Goal: Task Accomplishment & Management: Manage account settings

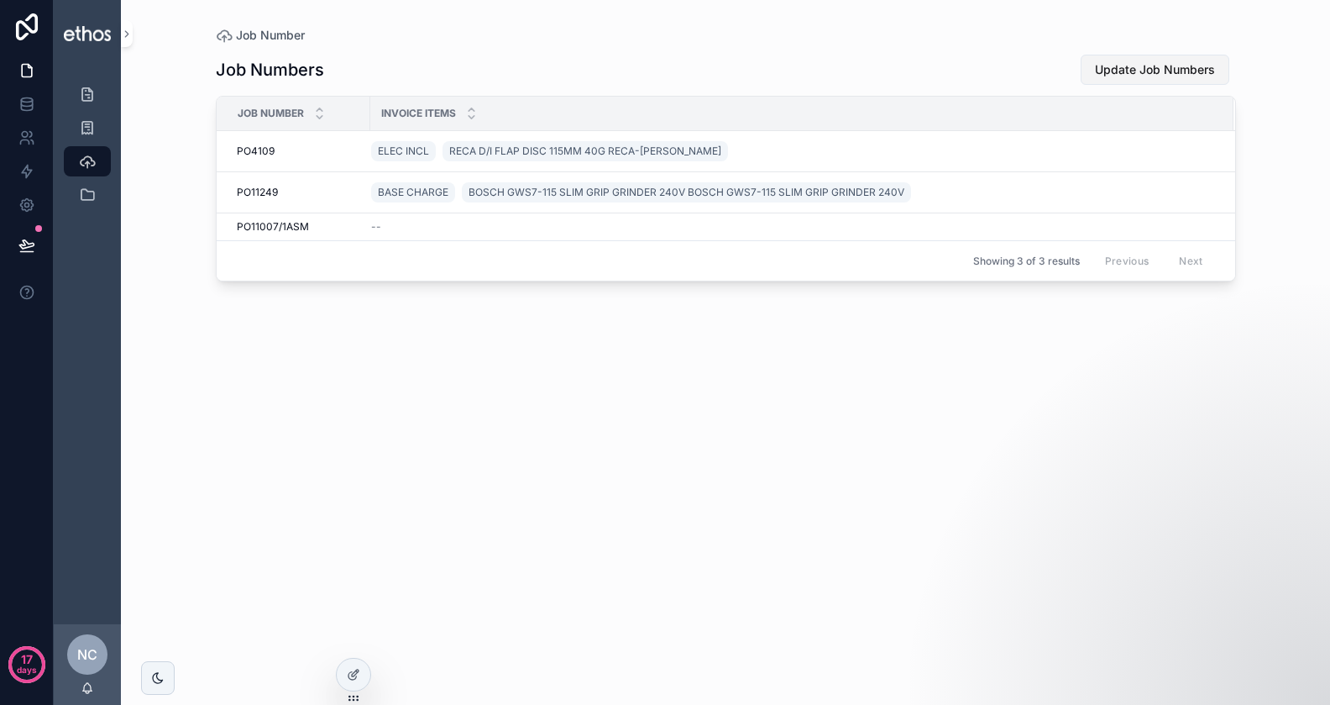
click at [1134, 70] on span "Update Job Numbers" at bounding box center [1155, 69] width 120 height 17
click at [26, 71] on icon at bounding box center [26, 70] width 17 height 17
click at [81, 87] on icon "scrollable content" at bounding box center [87, 94] width 17 height 17
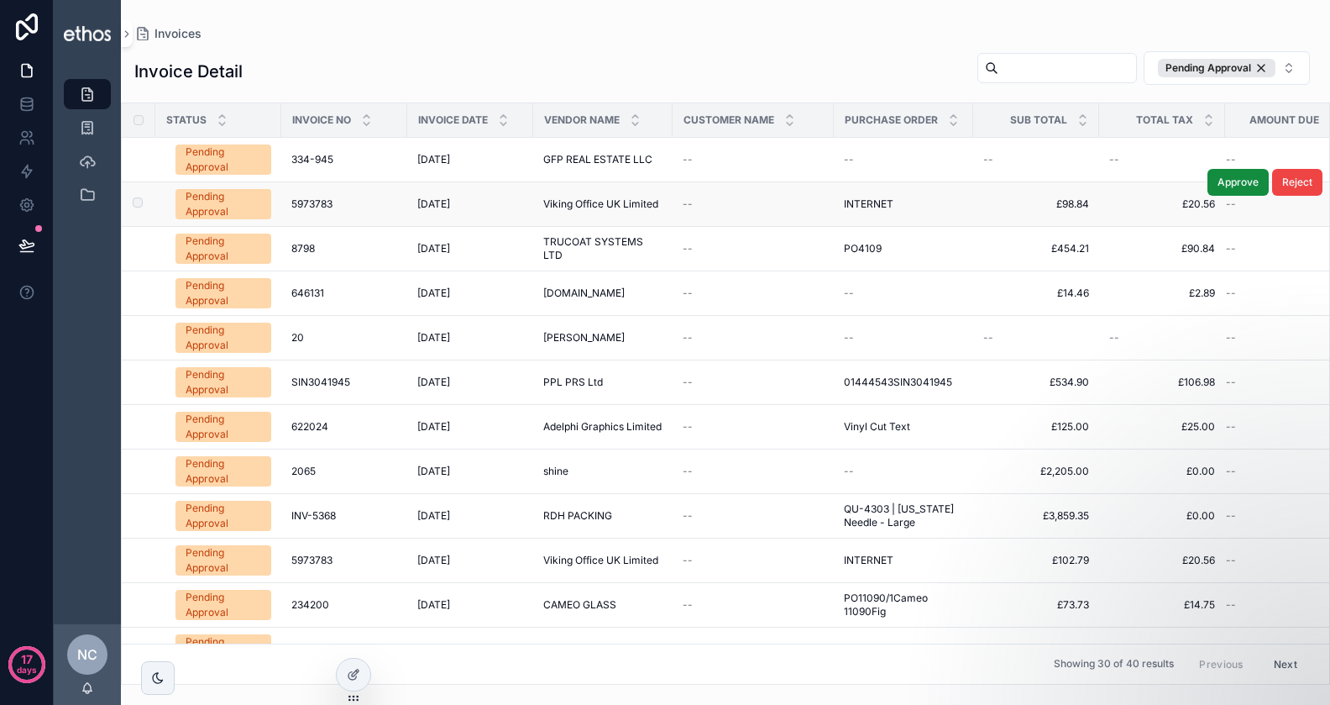
click at [680, 204] on td "--" at bounding box center [753, 204] width 161 height 45
click at [329, 205] on span "5973783" at bounding box center [311, 203] width 41 height 13
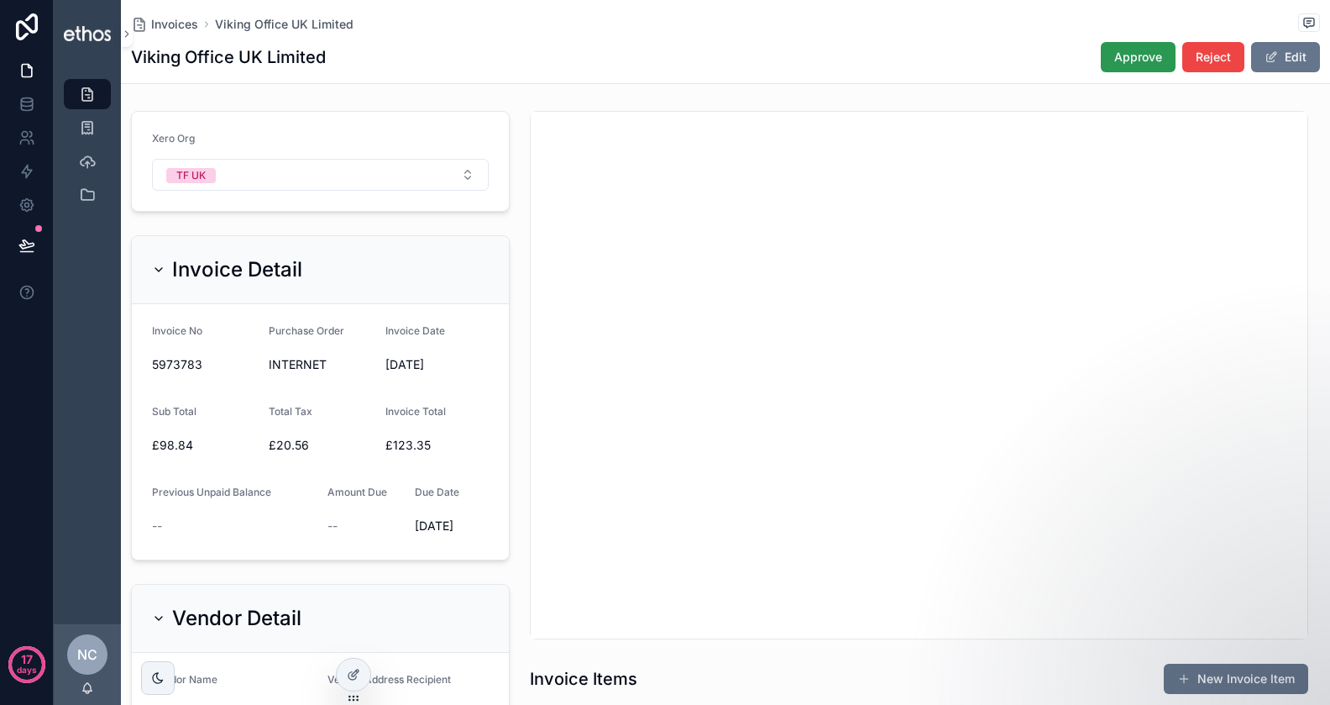
click at [1130, 60] on span "Approve" at bounding box center [1139, 57] width 48 height 17
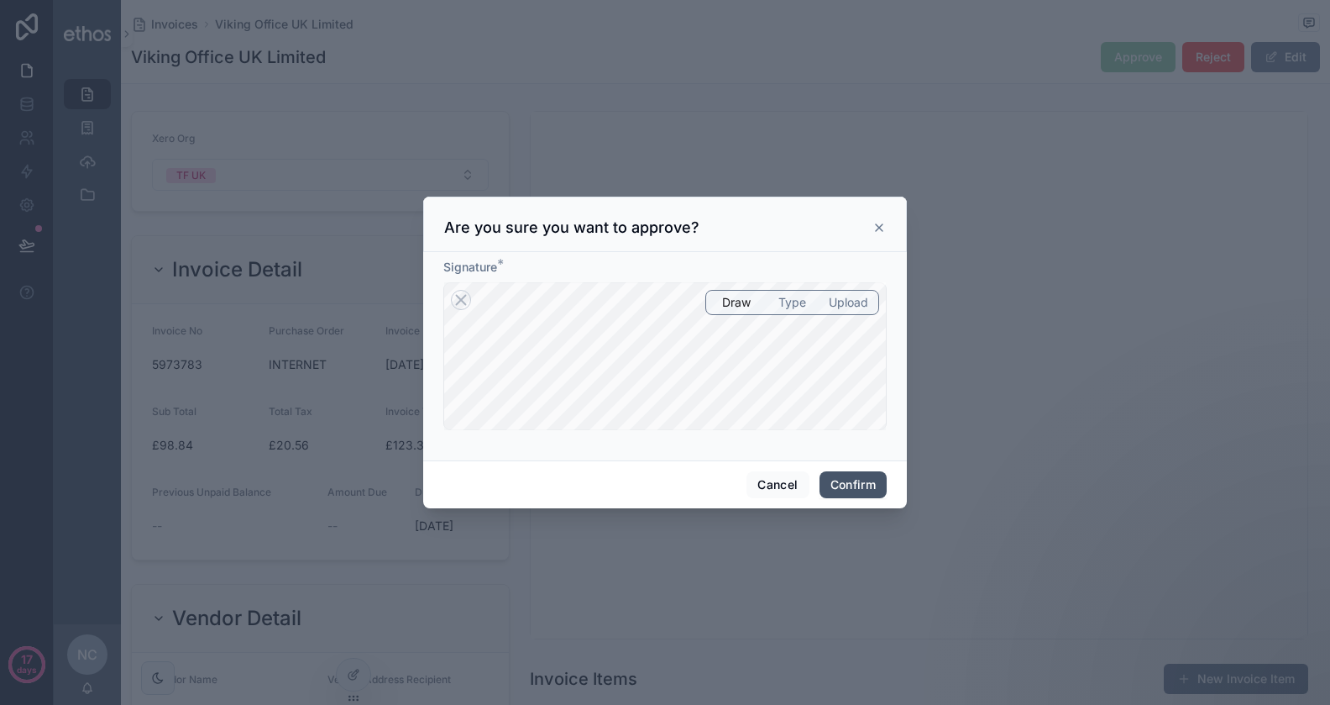
click at [835, 484] on button "Confirm" at bounding box center [853, 484] width 67 height 27
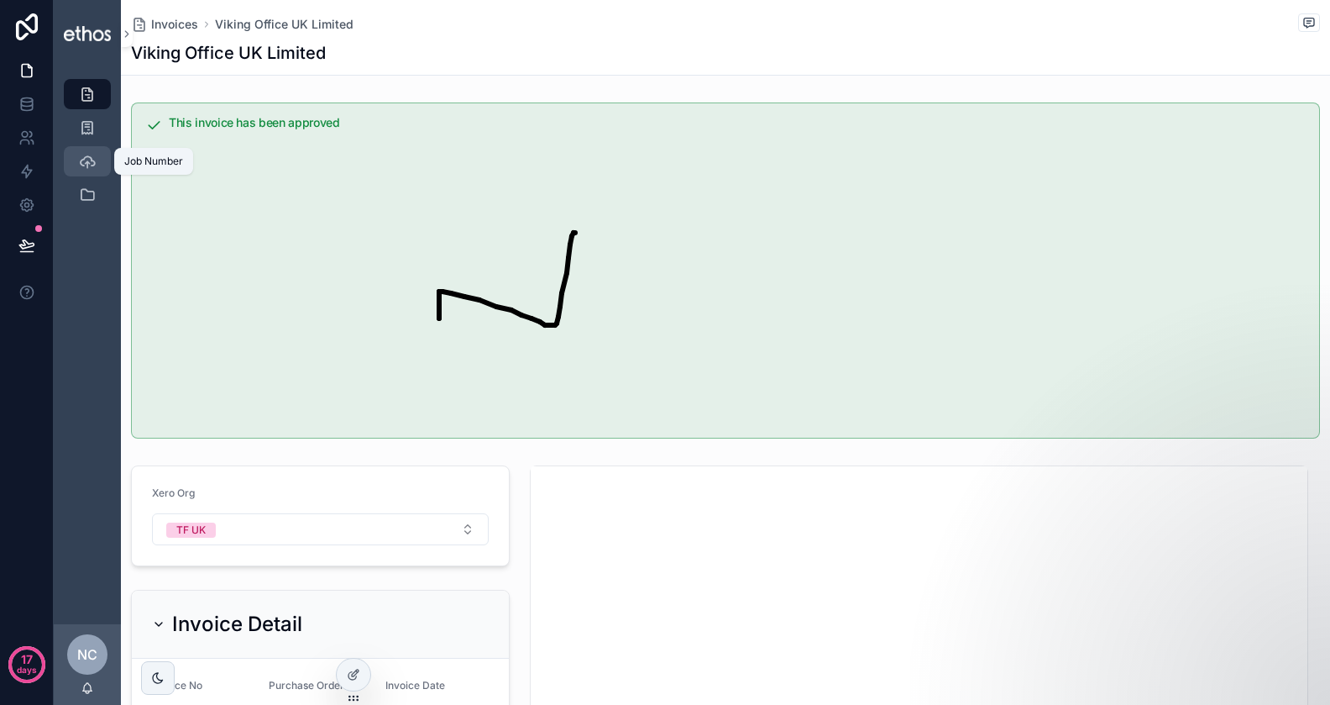
click at [93, 156] on icon "scrollable content" at bounding box center [87, 161] width 17 height 17
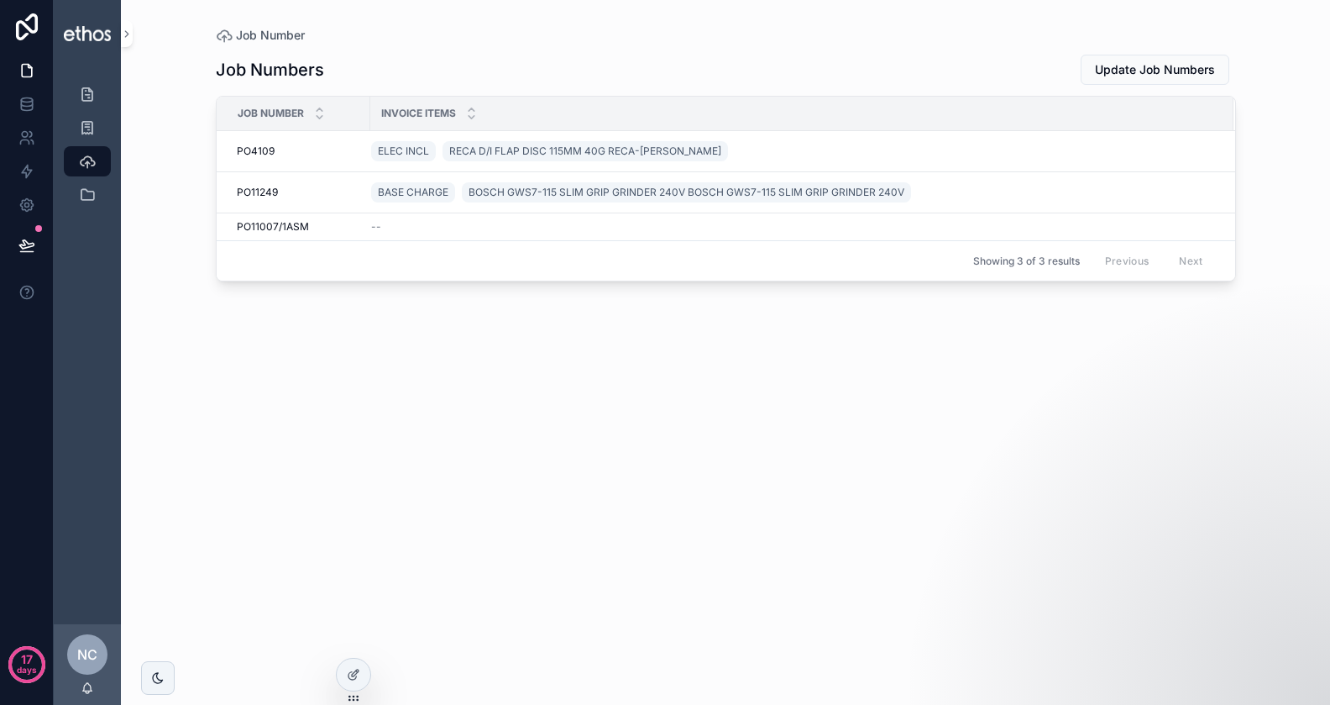
click at [469, 327] on div "Job Numbers Update Job Numbers Job Number Invoice items PO4109 PO4109 ELEC INCL…" at bounding box center [726, 364] width 1020 height 641
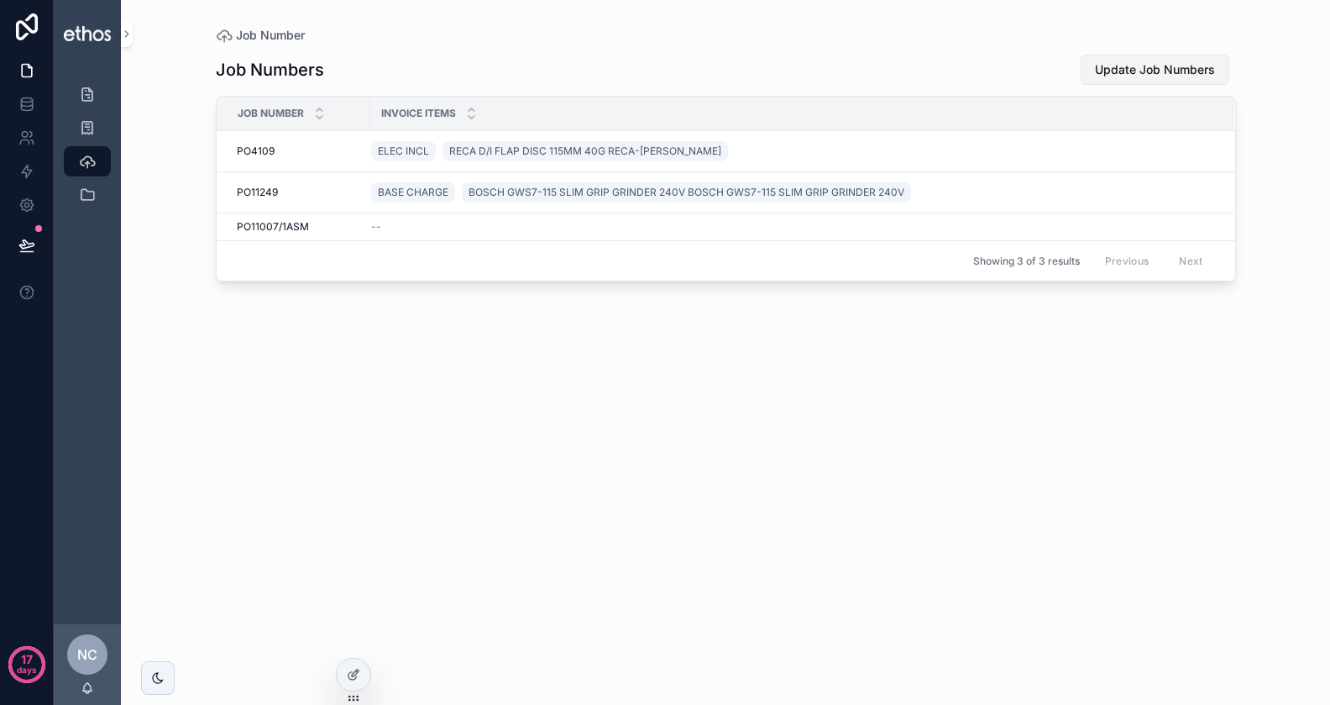
click at [1177, 59] on button "Update Job Numbers" at bounding box center [1155, 70] width 149 height 30
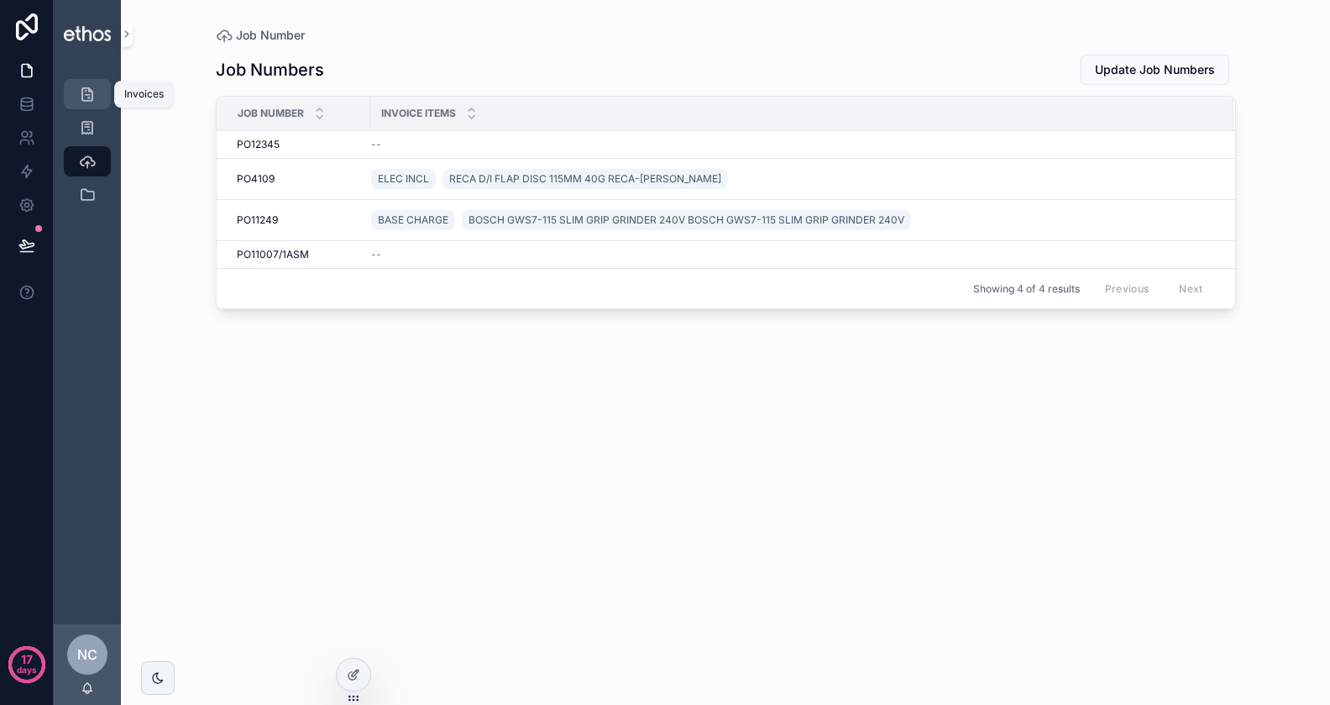
click at [95, 97] on icon "scrollable content" at bounding box center [87, 94] width 17 height 17
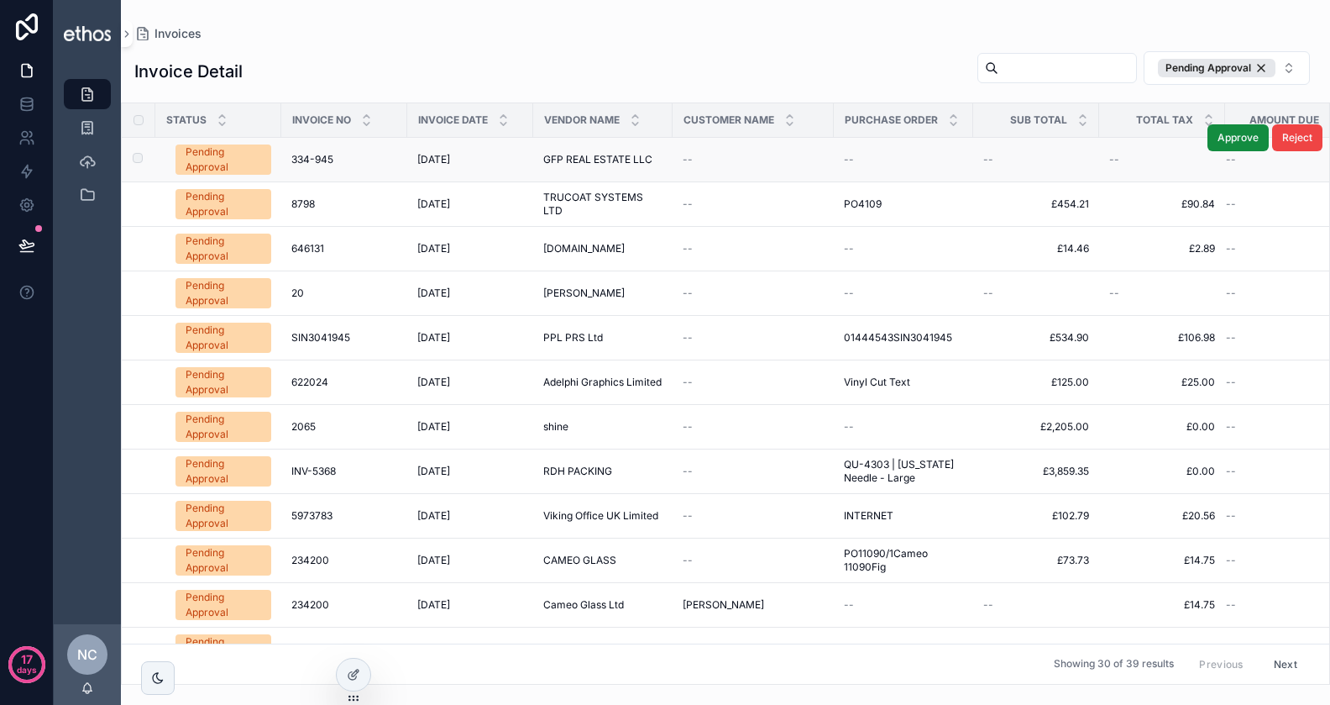
click at [321, 164] on span "334-945" at bounding box center [312, 159] width 42 height 13
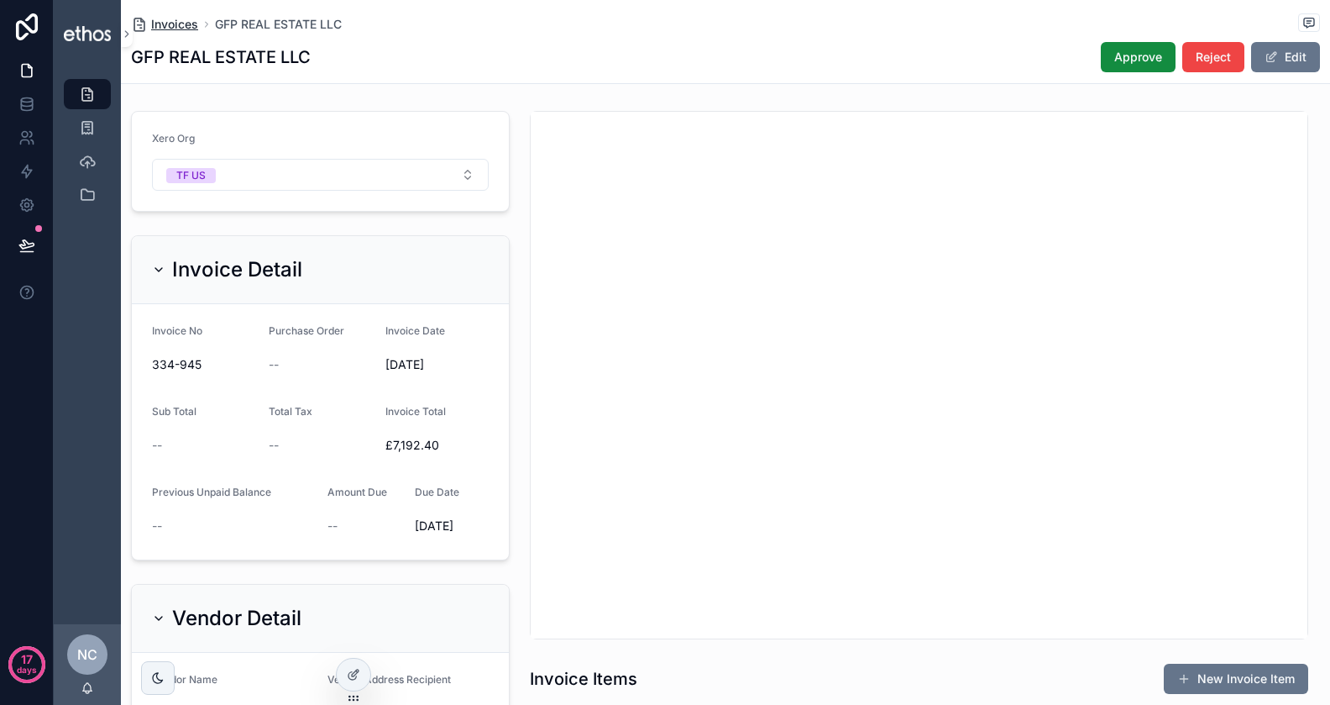
click at [188, 21] on span "Invoices" at bounding box center [174, 24] width 47 height 17
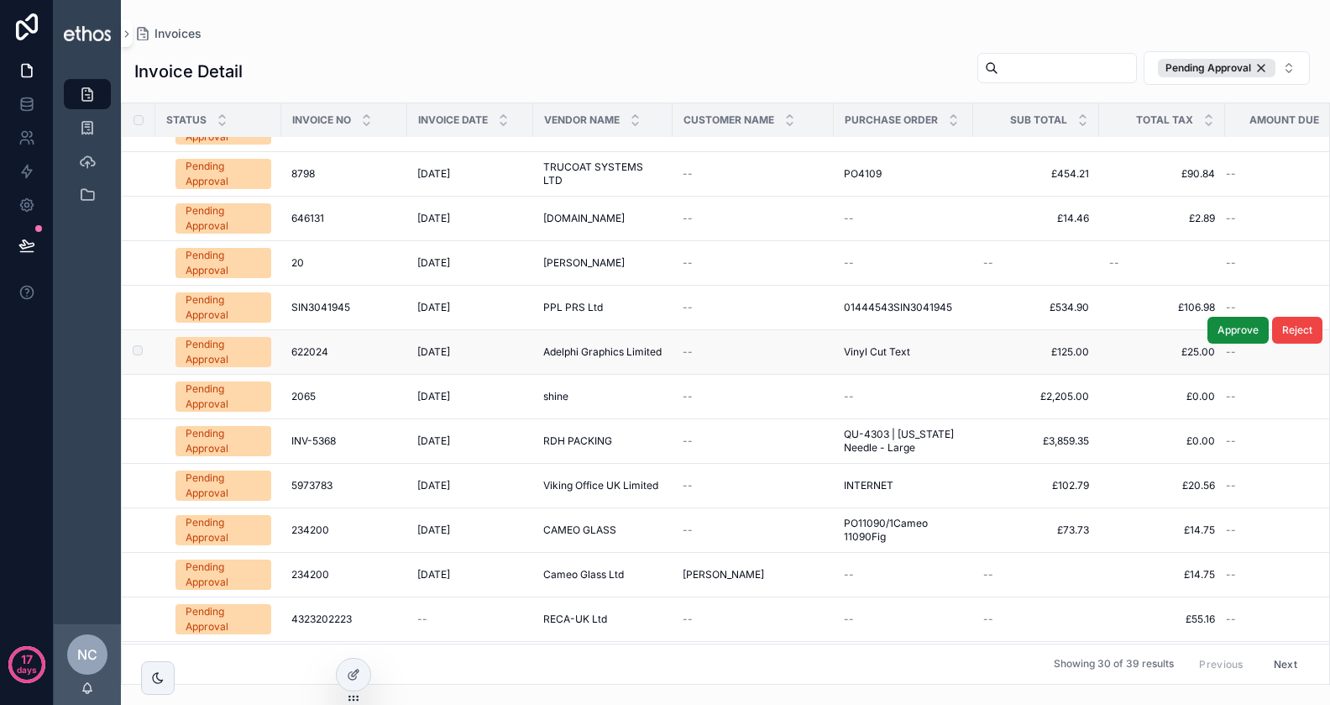
scroll to position [32, 0]
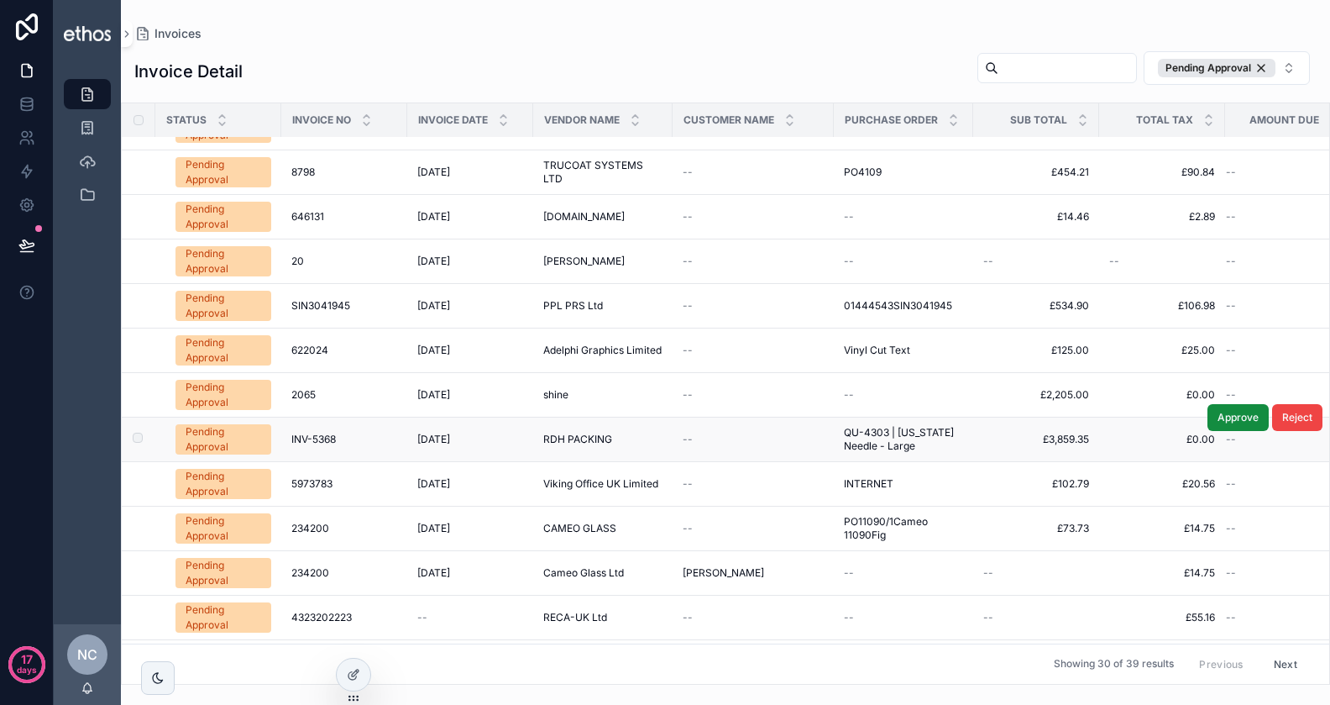
click at [301, 433] on span "INV-5368" at bounding box center [313, 439] width 45 height 13
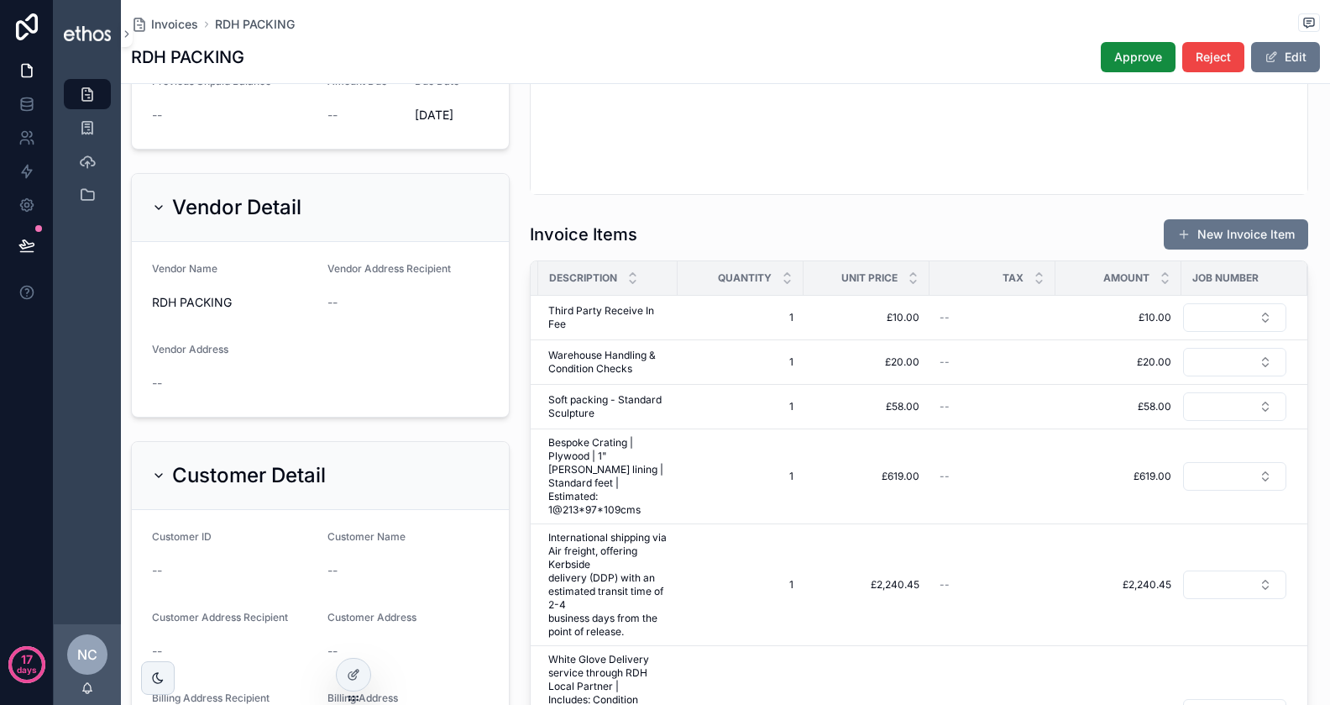
scroll to position [492, 0]
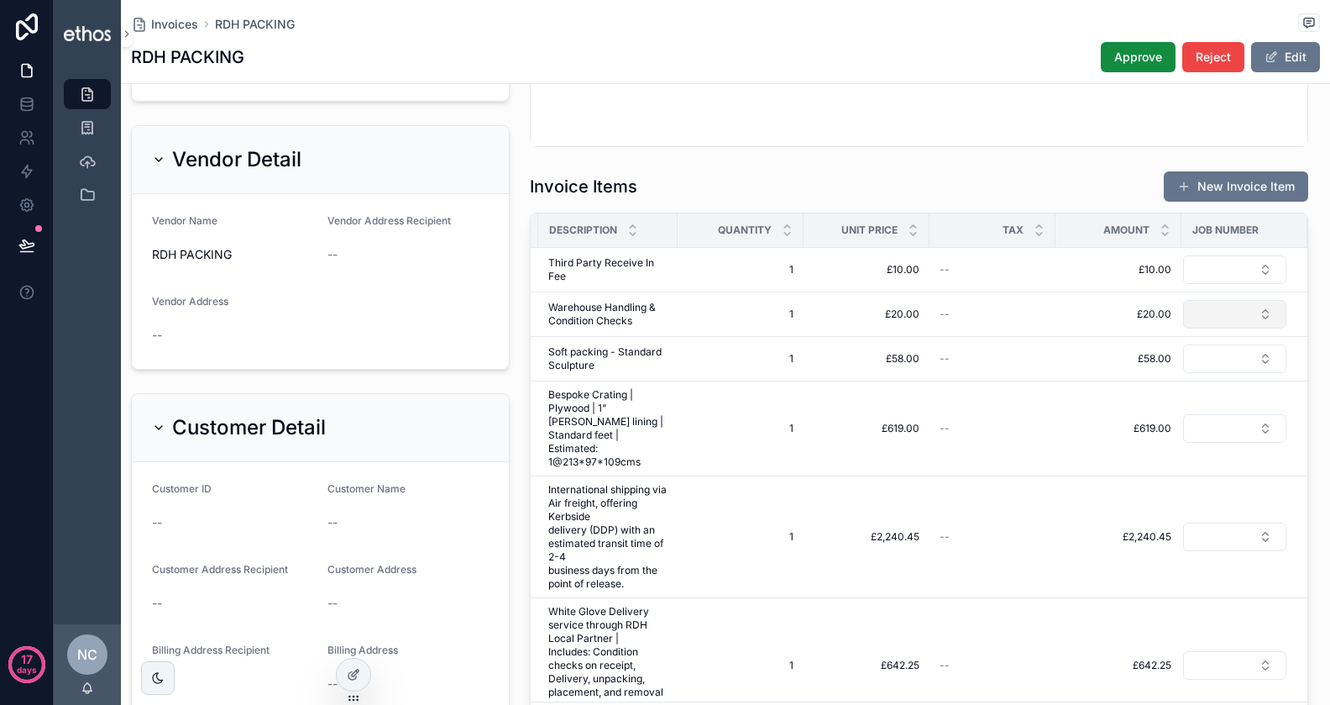
click at [1230, 319] on button "Select Button" at bounding box center [1234, 314] width 103 height 29
click at [1209, 379] on div "PO12345" at bounding box center [1226, 377] width 202 height 27
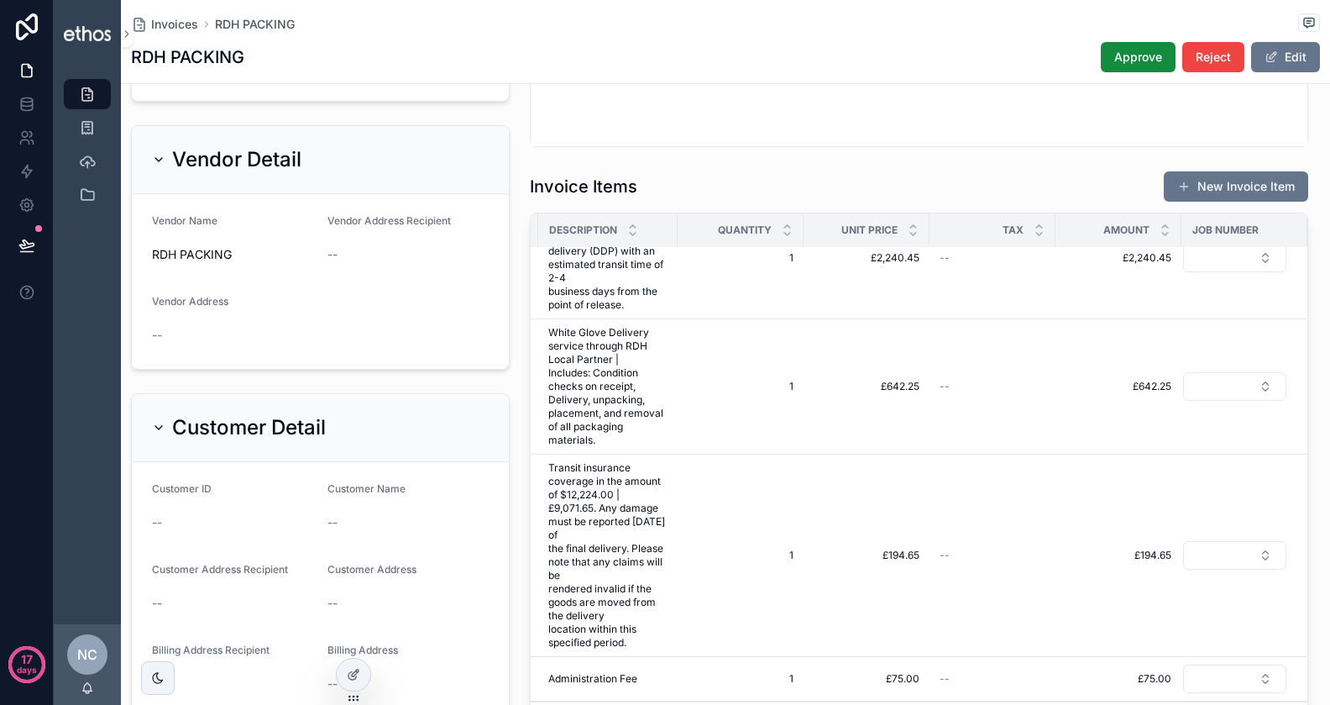
scroll to position [0, 0]
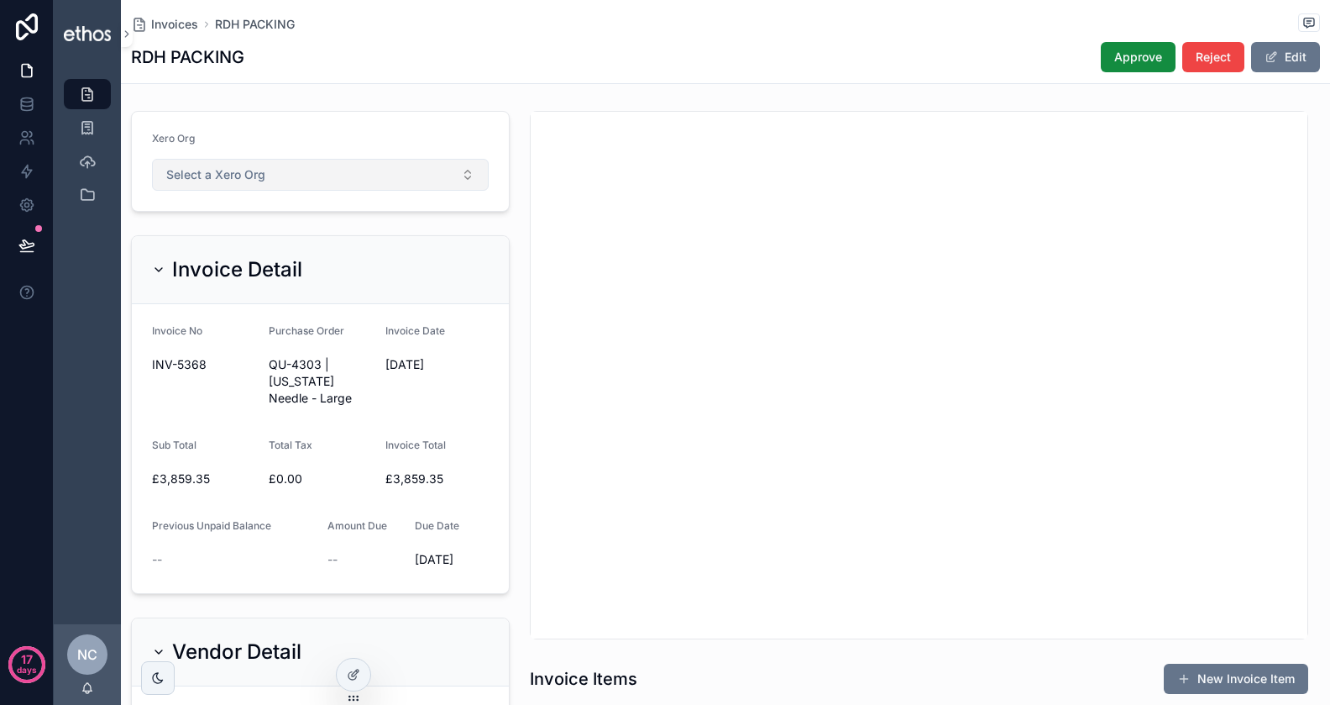
click at [326, 174] on button "Select a Xero Org" at bounding box center [320, 175] width 337 height 32
click at [291, 239] on div "TF UK" at bounding box center [319, 240] width 329 height 25
click at [1139, 54] on span "Approve" at bounding box center [1139, 57] width 48 height 17
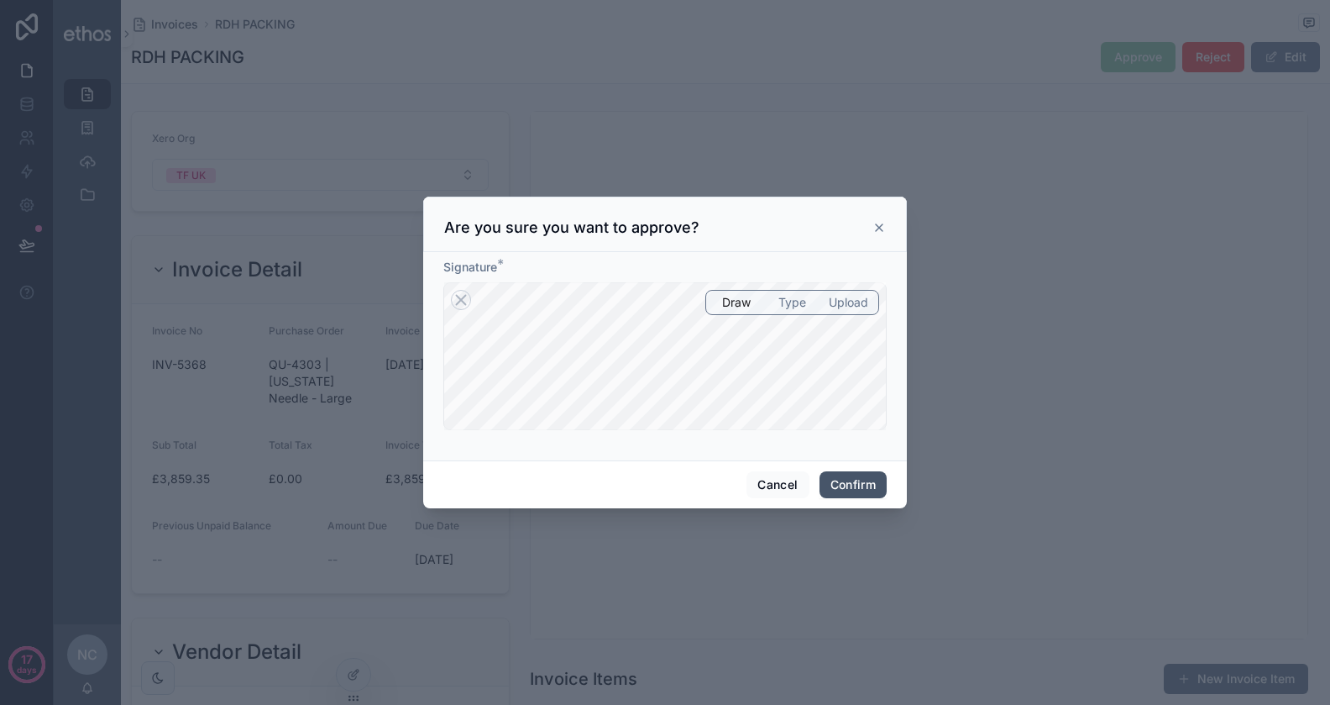
click at [830, 488] on button "Confirm" at bounding box center [853, 484] width 67 height 27
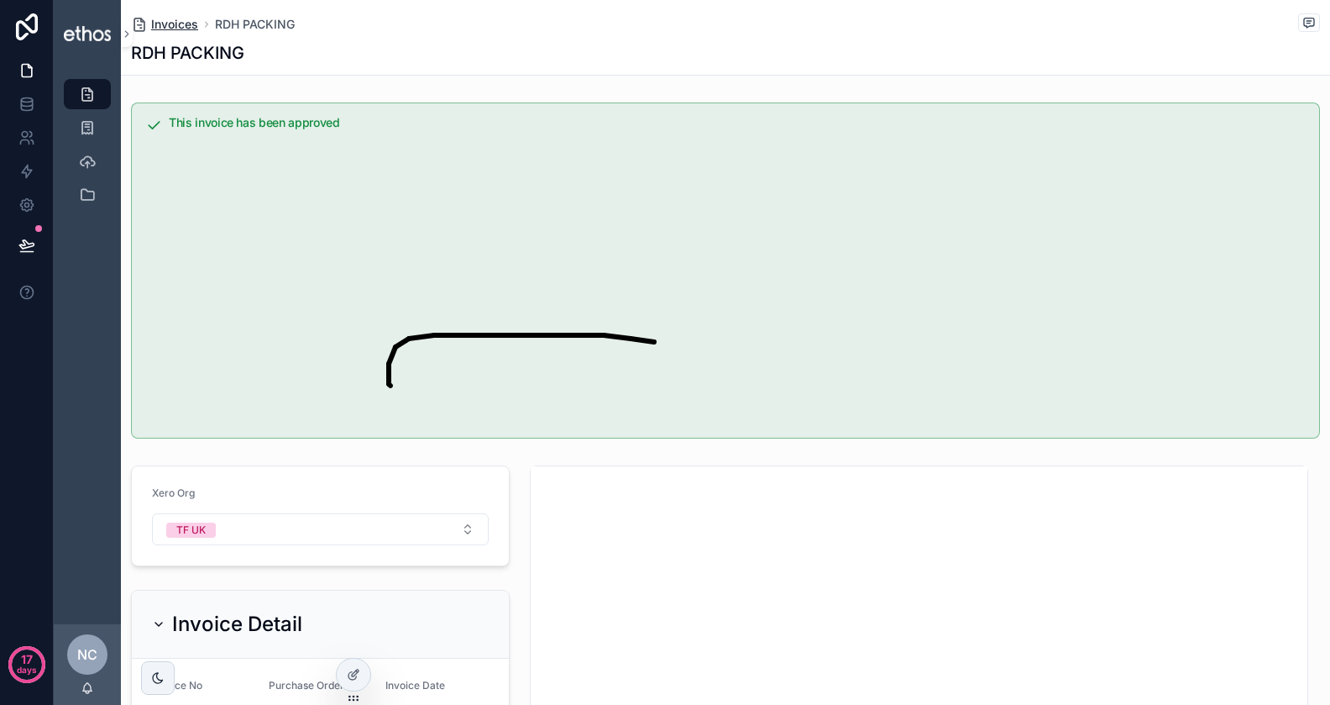
click at [169, 29] on span "Invoices" at bounding box center [174, 24] width 47 height 17
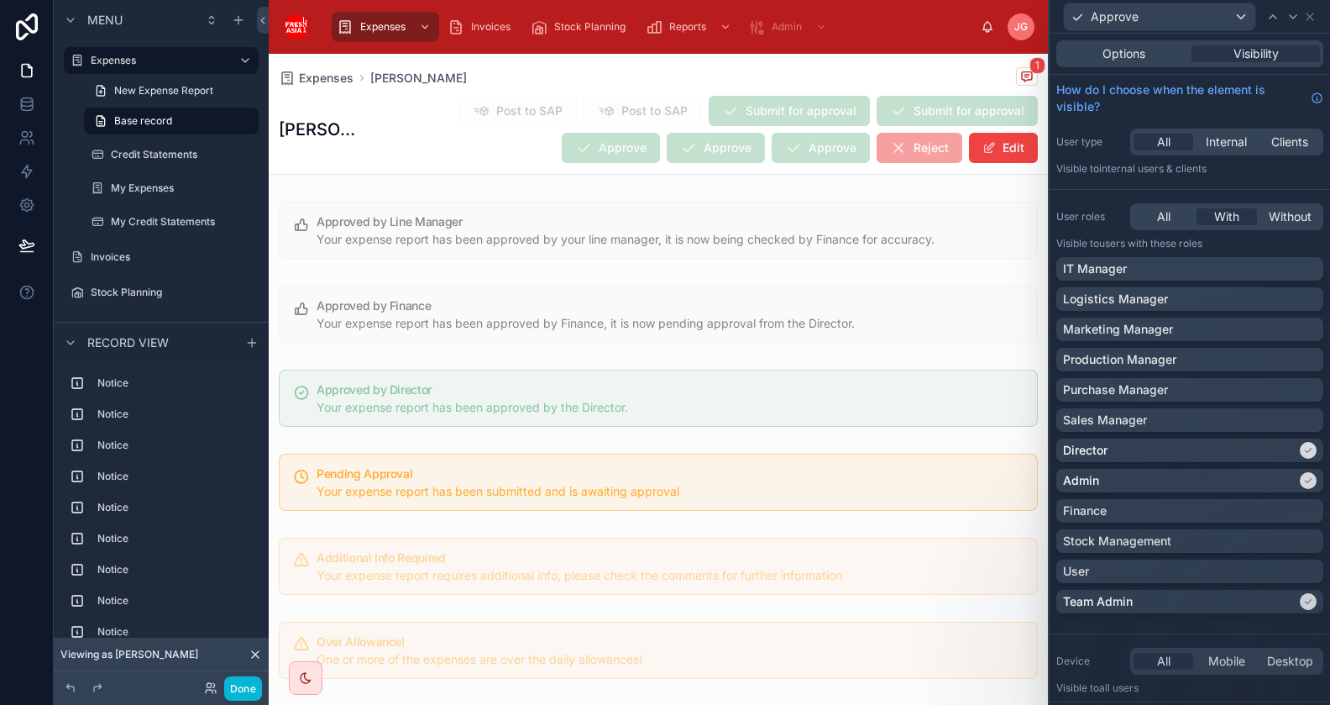
scroll to position [490, 0]
